Goal: Contribute content: Add original content to the website for others to see

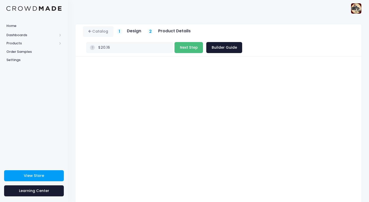
click at [203, 42] on button "Next Step" at bounding box center [189, 47] width 28 height 11
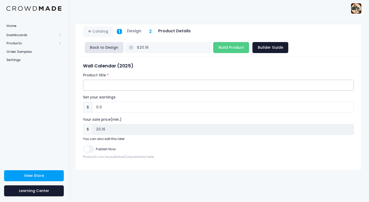
click at [133, 83] on input "Product title" at bounding box center [218, 85] width 271 height 11
type input "Red Rider "Me n' My Machine" Wall Calendar 2025"
click at [131, 108] on input "0.0" at bounding box center [224, 107] width 262 height 11
type input "0"
type input "9"
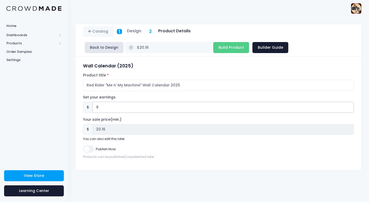
type input "$29.16"
type input "29.16"
type input "9.8"
type input "$29.96"
type input "29.96"
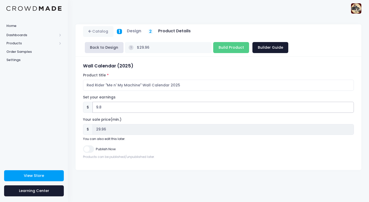
type input "9.86"
type input "$30.02"
type input "30.02"
type input "9.8"
type input "$29.96"
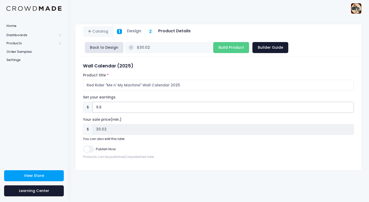
type input "29.96"
type input "9.84"
type input "$30.00"
type input "30.00"
click at [157, 146] on div "Publish Now" at bounding box center [218, 148] width 271 height 7
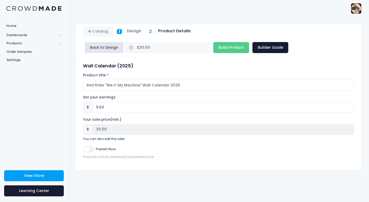
click at [157, 146] on div "Publish Now" at bounding box center [218, 148] width 271 height 7
click at [98, 107] on input "9.84" at bounding box center [224, 107] width 262 height 11
type input ".84"
type input "$21.00"
type input "21.00"
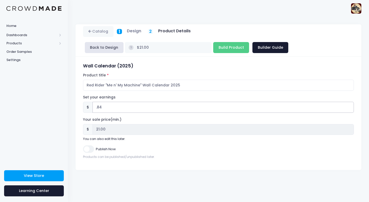
type input "7.84"
type input "$28.00"
type input "28.00"
type input "7.84"
click at [154, 146] on div "Publish Now" at bounding box center [218, 148] width 271 height 7
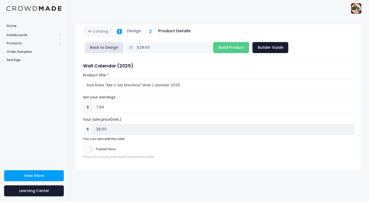
click at [175, 30] on h5 "Product Details" at bounding box center [174, 30] width 33 height 5
click at [253, 47] on link "Builder Guide" at bounding box center [271, 47] width 36 height 11
click at [116, 48] on button "Back to Design" at bounding box center [104, 47] width 39 height 11
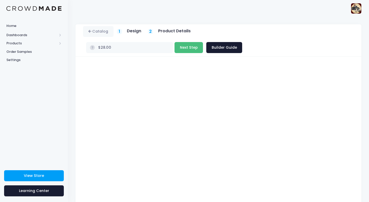
click at [203, 42] on button "Next Step" at bounding box center [189, 47] width 28 height 11
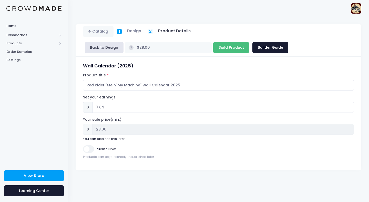
click at [213, 48] on input "Build Product" at bounding box center [231, 47] width 36 height 11
type input "Building product..."
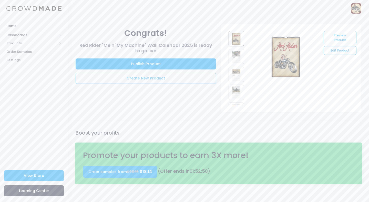
click at [239, 57] on img at bounding box center [236, 56] width 15 height 15
